Goal: Task Accomplishment & Management: Manage account settings

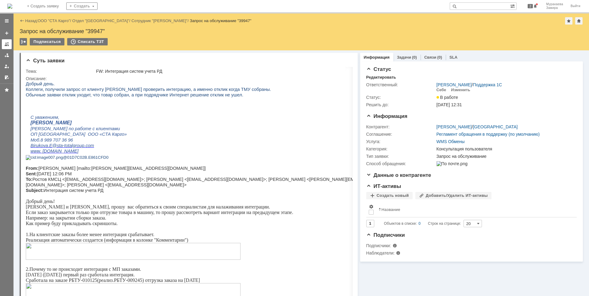
click at [9, 44] on div at bounding box center [6, 44] width 5 height 5
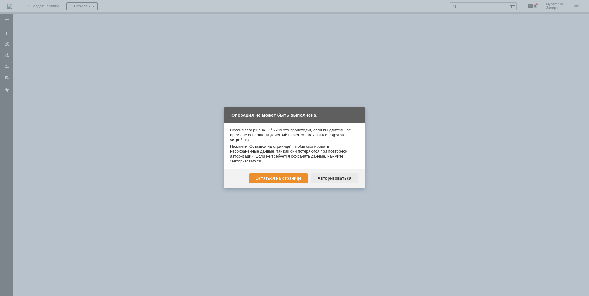
click at [333, 178] on div "Авторизоваться" at bounding box center [334, 178] width 46 height 10
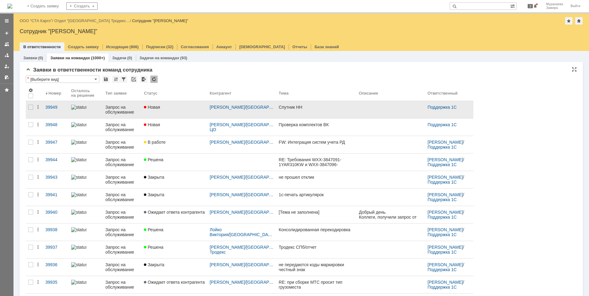
click at [122, 108] on div "Запрос на обслуживание" at bounding box center [122, 110] width 34 height 10
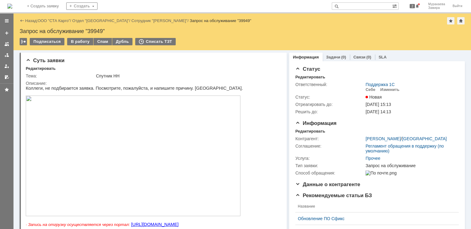
click at [141, 123] on img at bounding box center [133, 156] width 215 height 121
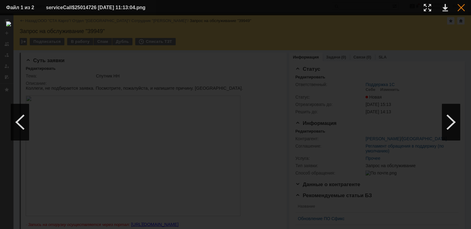
click at [460, 8] on div at bounding box center [460, 7] width 7 height 7
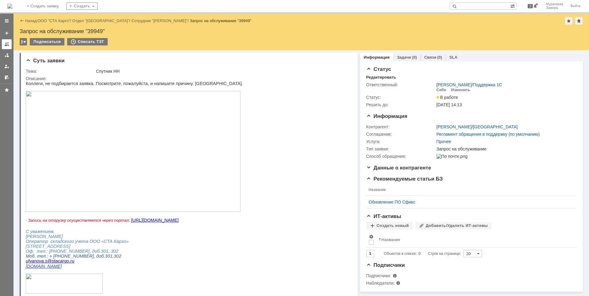
click at [10, 43] on link at bounding box center [7, 44] width 10 height 10
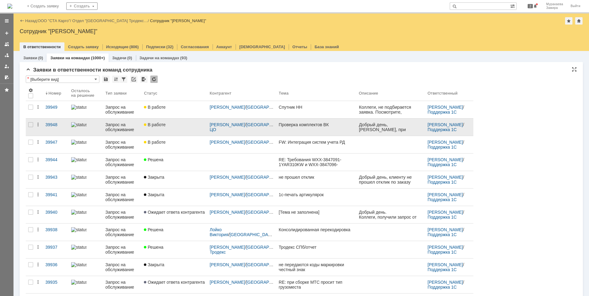
click at [121, 129] on div "Запрос на обслуживание" at bounding box center [122, 127] width 34 height 10
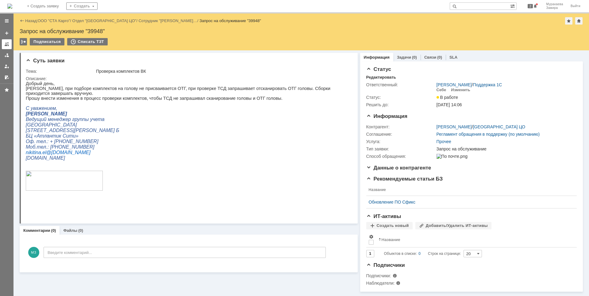
click at [8, 44] on div at bounding box center [6, 44] width 5 height 5
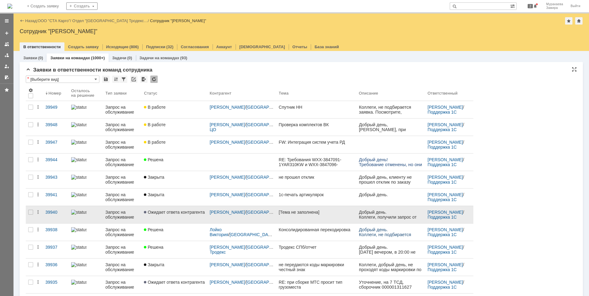
click at [122, 210] on div "Запрос на обслуживание" at bounding box center [122, 214] width 34 height 10
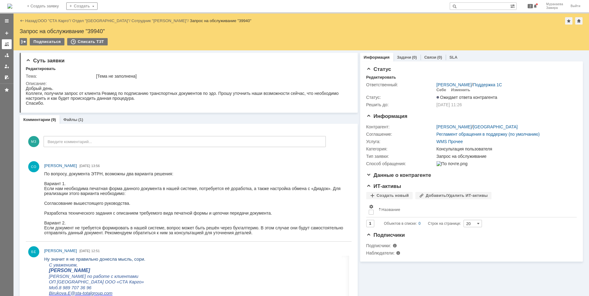
click at [5, 44] on div at bounding box center [6, 44] width 5 height 5
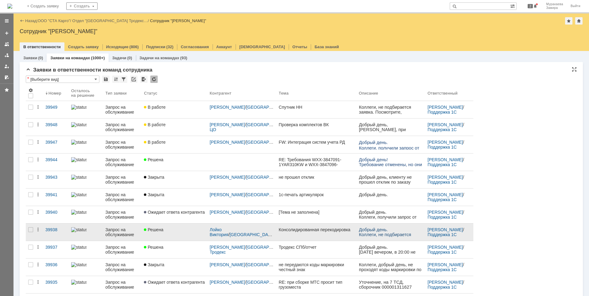
click at [116, 229] on div "Запрос на обслуживание" at bounding box center [122, 232] width 34 height 10
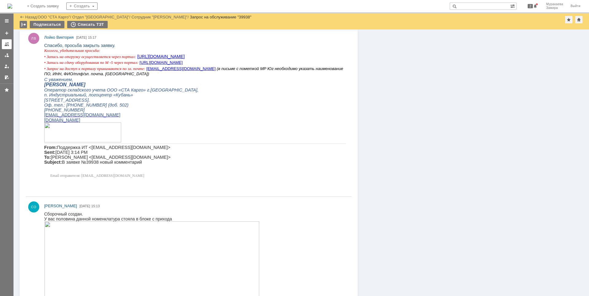
click at [7, 44] on div at bounding box center [6, 44] width 5 height 5
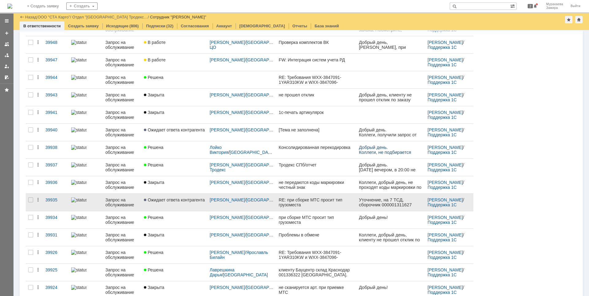
click at [120, 205] on div "Запрос на обслуживание" at bounding box center [122, 202] width 34 height 10
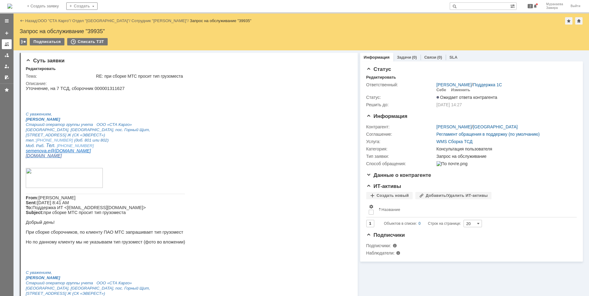
click at [8, 43] on div at bounding box center [6, 44] width 5 height 5
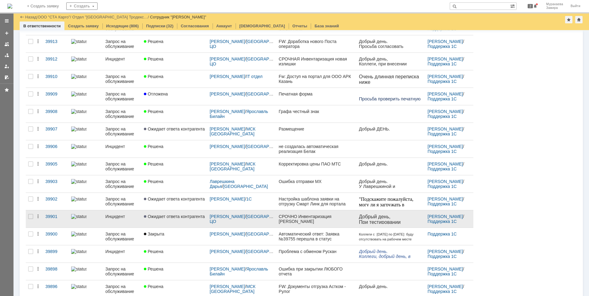
click at [119, 219] on link "Инцидент" at bounding box center [122, 218] width 39 height 17
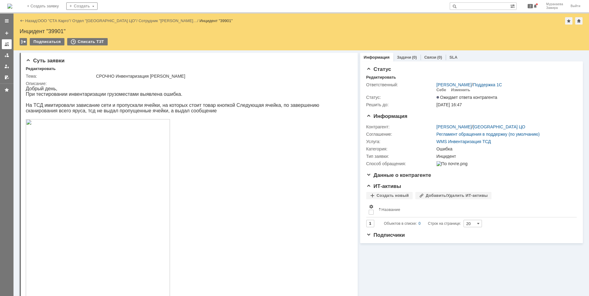
click at [7, 40] on link at bounding box center [7, 44] width 10 height 10
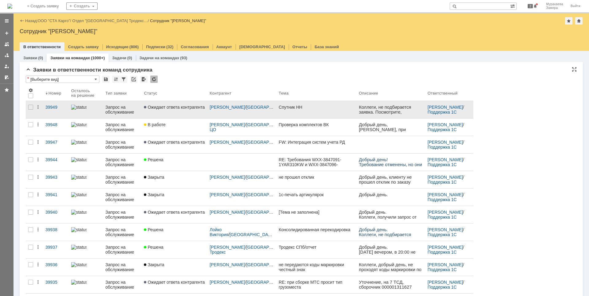
click at [119, 114] on div "Запрос на обслуживание" at bounding box center [122, 110] width 34 height 10
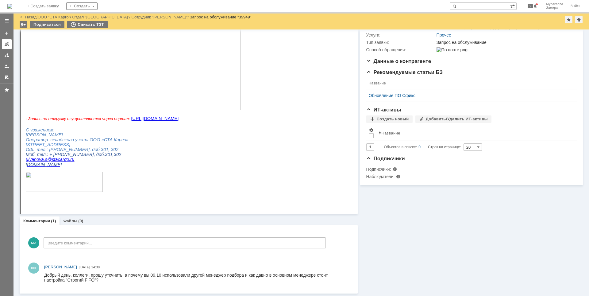
click at [7, 44] on div at bounding box center [6, 44] width 5 height 5
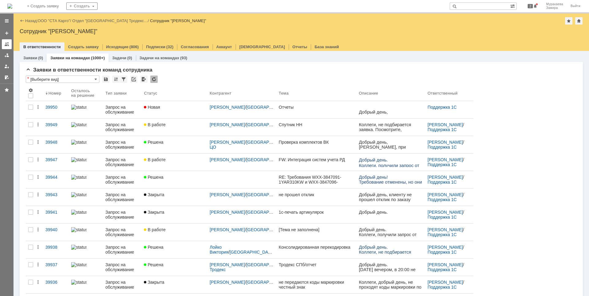
drag, startPoint x: 0, startPoint y: 0, endPoint x: 7, endPoint y: 43, distance: 43.8
click at [7, 44] on div at bounding box center [6, 44] width 5 height 5
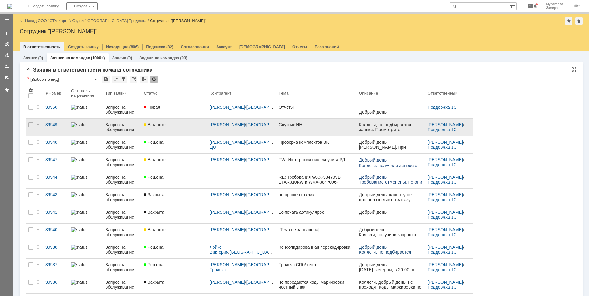
click at [117, 126] on div "Запрос на обслуживание" at bounding box center [122, 127] width 34 height 10
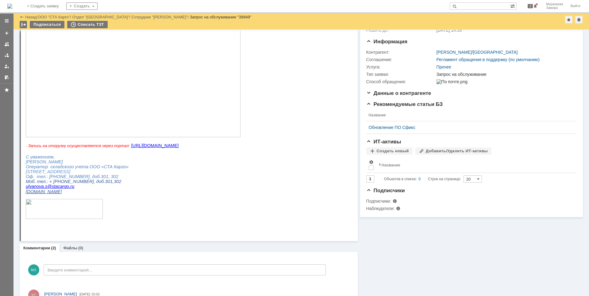
scroll to position [47, 0]
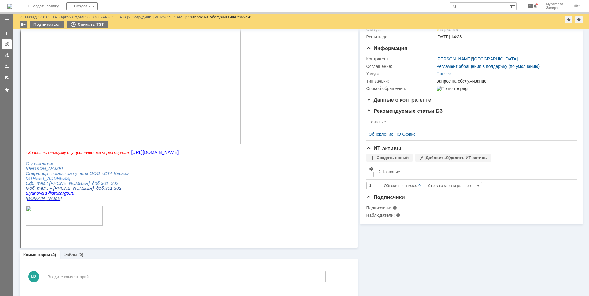
click at [7, 44] on div at bounding box center [6, 44] width 5 height 5
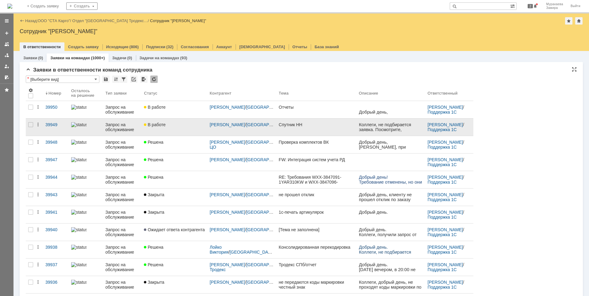
click at [114, 127] on div "Запрос на обслуживание" at bounding box center [122, 127] width 34 height 10
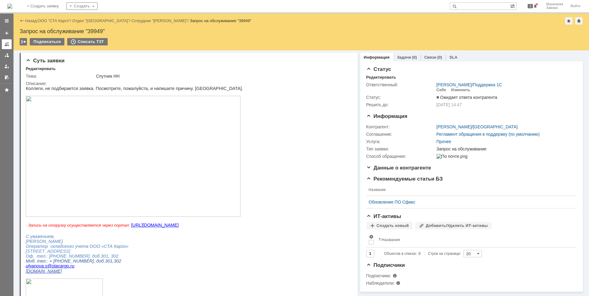
click at [6, 44] on div at bounding box center [6, 44] width 5 height 5
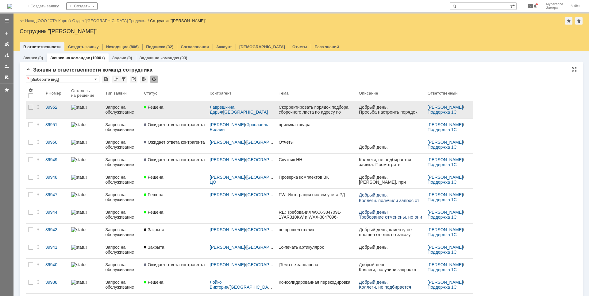
click at [119, 109] on div "Запрос на обслуживание" at bounding box center [122, 110] width 34 height 10
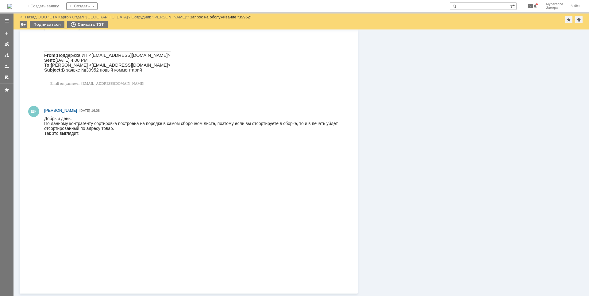
scroll to position [552, 0]
click at [6, 41] on link at bounding box center [7, 44] width 10 height 10
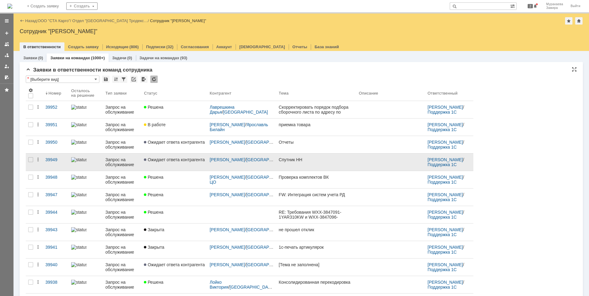
click at [125, 161] on div "Запрос на обслуживание" at bounding box center [122, 162] width 34 height 10
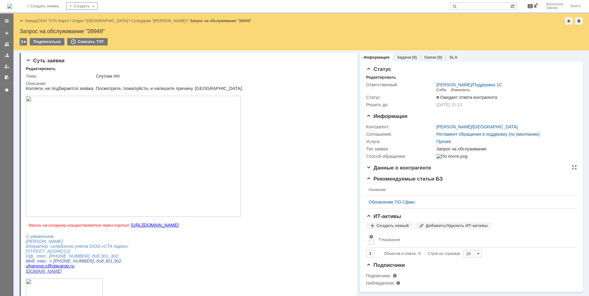
click at [384, 170] on span "Данные о контрагенте" at bounding box center [398, 168] width 65 height 6
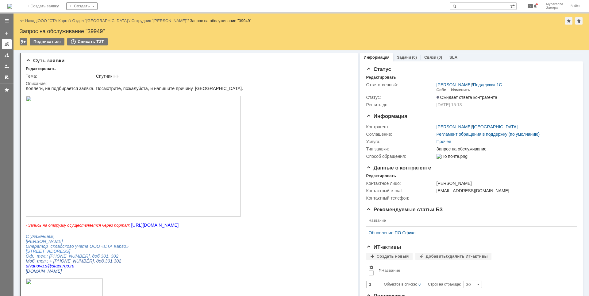
click at [8, 46] on div at bounding box center [6, 44] width 5 height 5
